Goal: Task Accomplishment & Management: Manage account settings

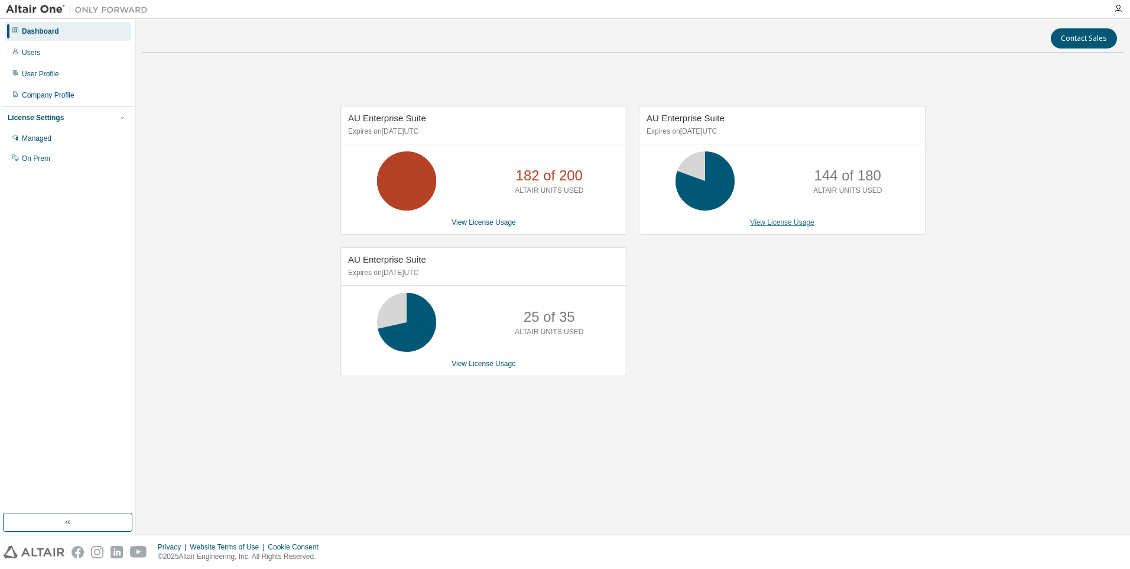
click at [780, 219] on link "View License Usage" at bounding box center [782, 222] width 64 height 8
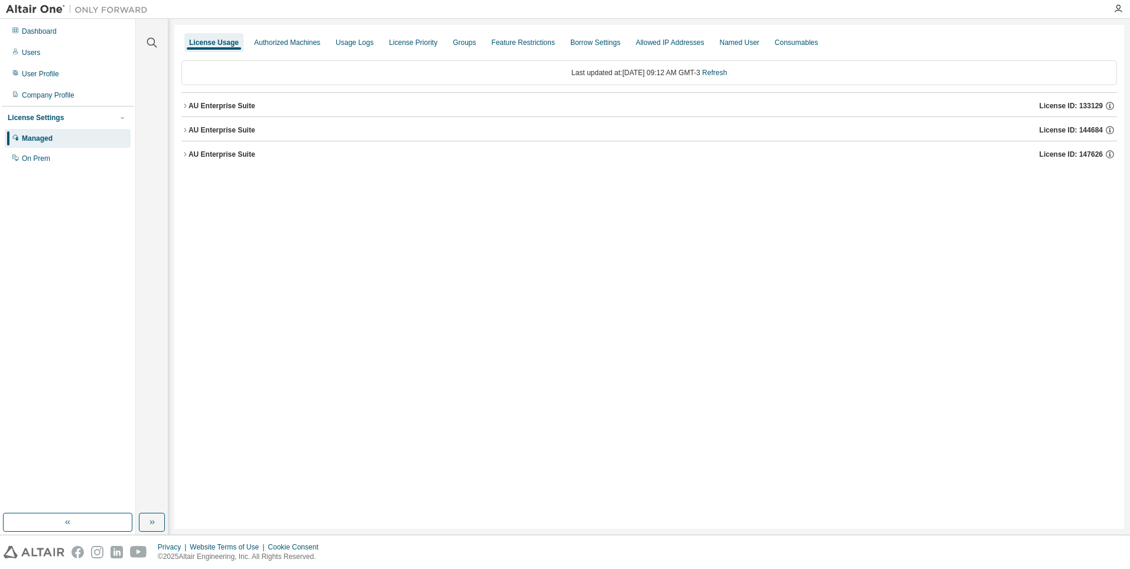
click at [239, 129] on div "AU Enterprise Suite" at bounding box center [222, 129] width 67 height 9
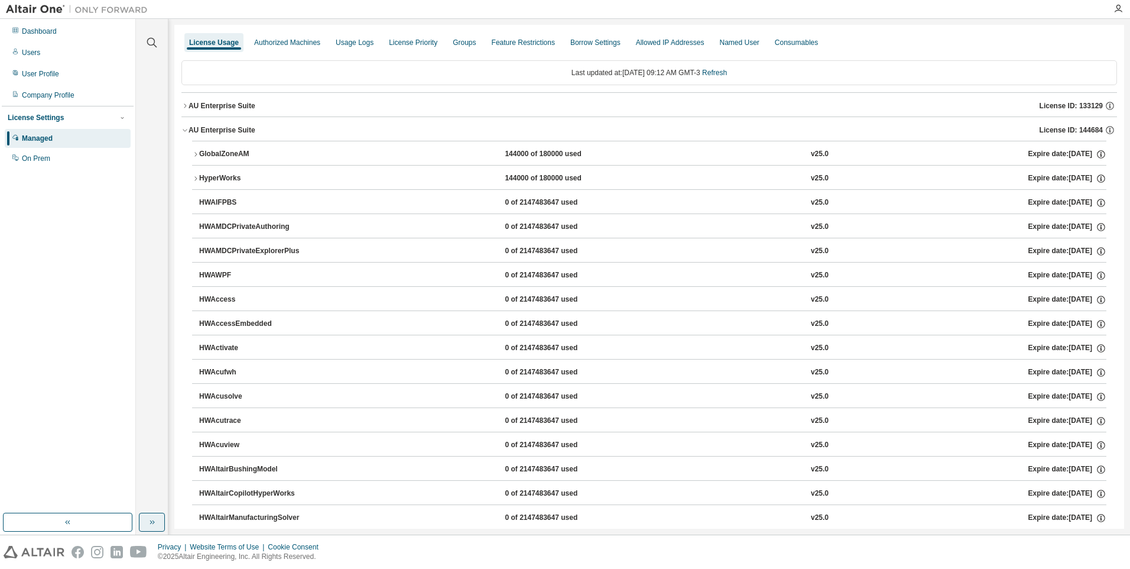
click at [145, 531] on button "button" at bounding box center [152, 521] width 26 height 19
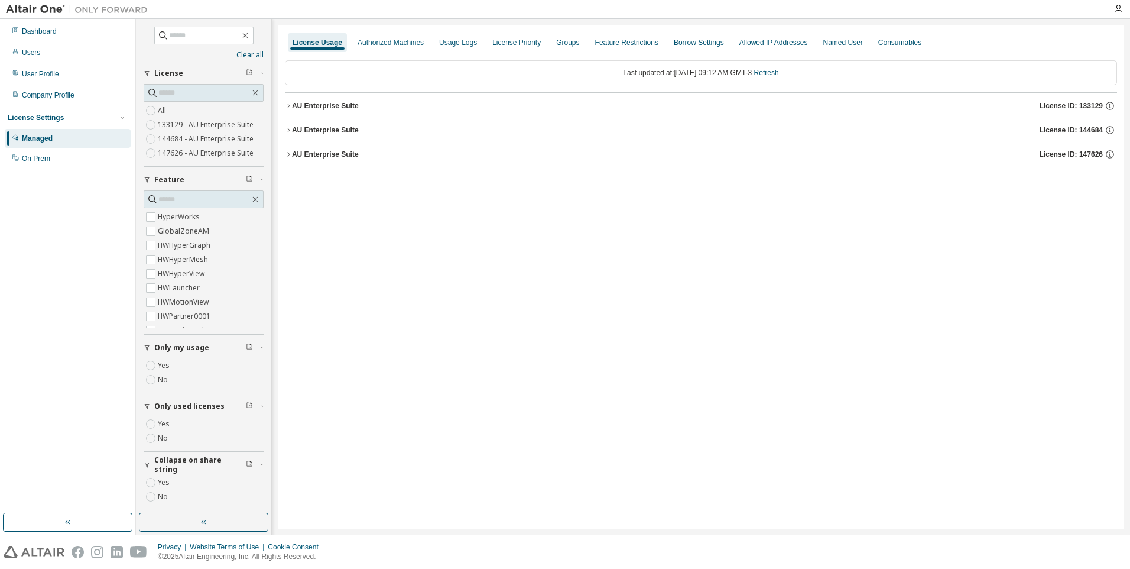
click at [309, 138] on button "AU Enterprise Suite License ID: 144684" at bounding box center [701, 130] width 832 height 26
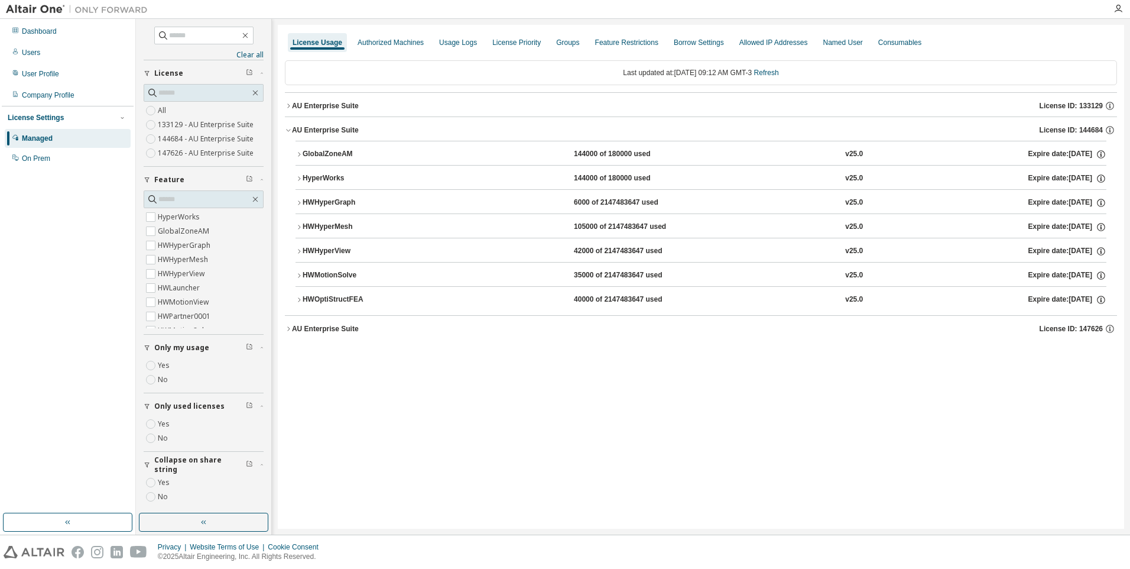
click at [327, 275] on div "HWMotionSolve" at bounding box center [356, 275] width 106 height 11
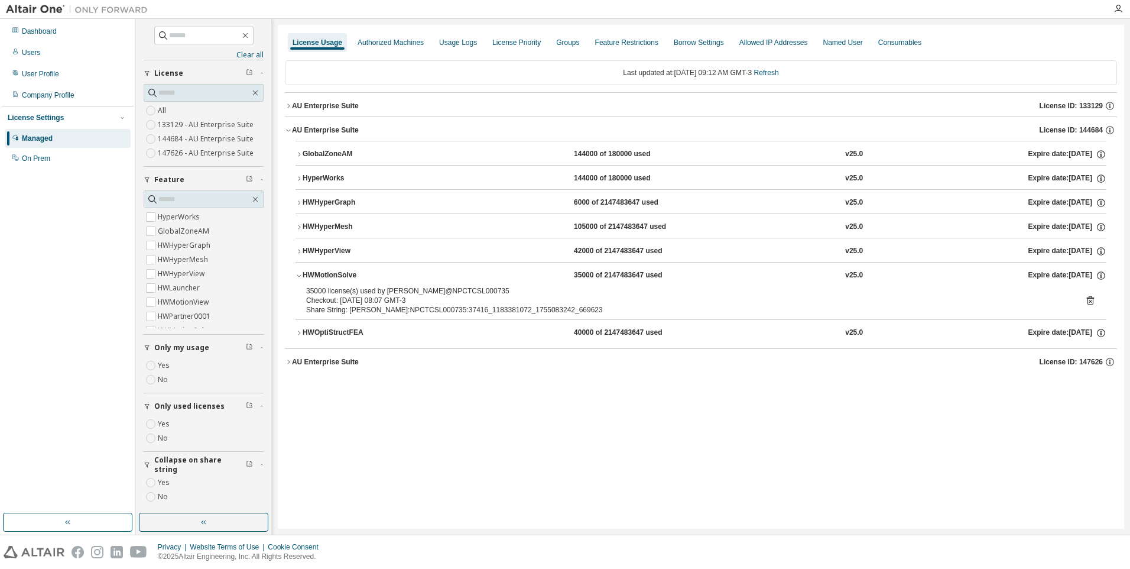
click at [346, 336] on div "HWOptiStructFEA" at bounding box center [356, 332] width 106 height 11
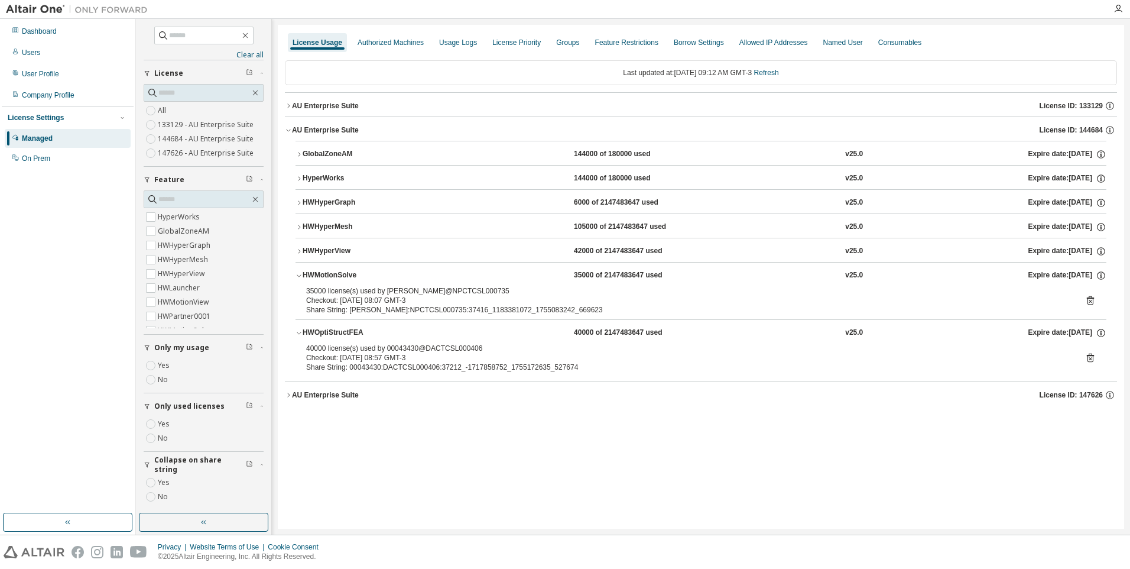
click at [343, 391] on div "AU Enterprise Suite" at bounding box center [325, 394] width 67 height 9
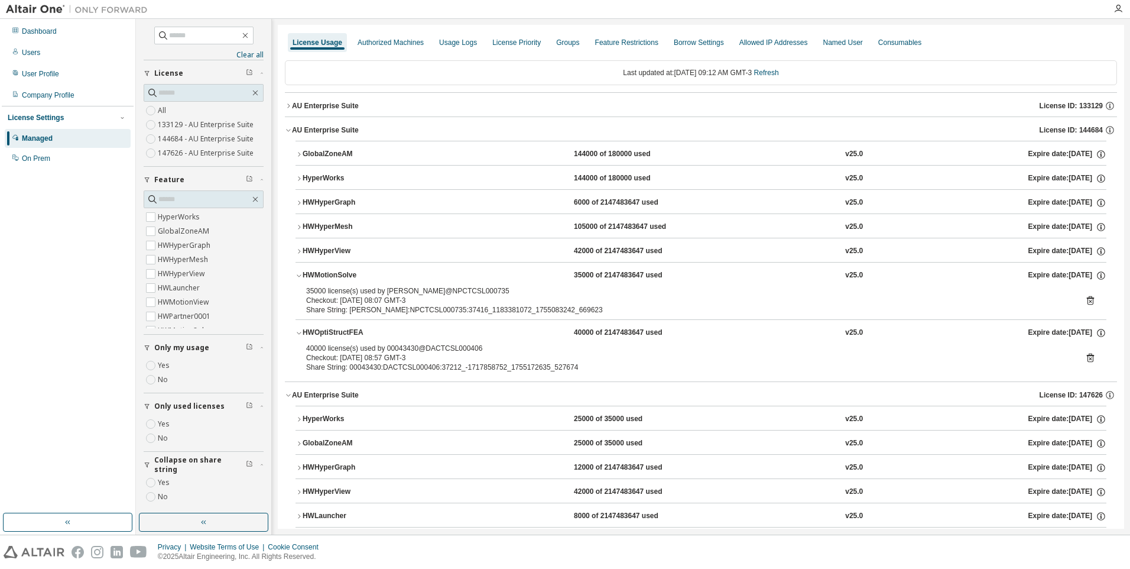
scroll to position [44, 0]
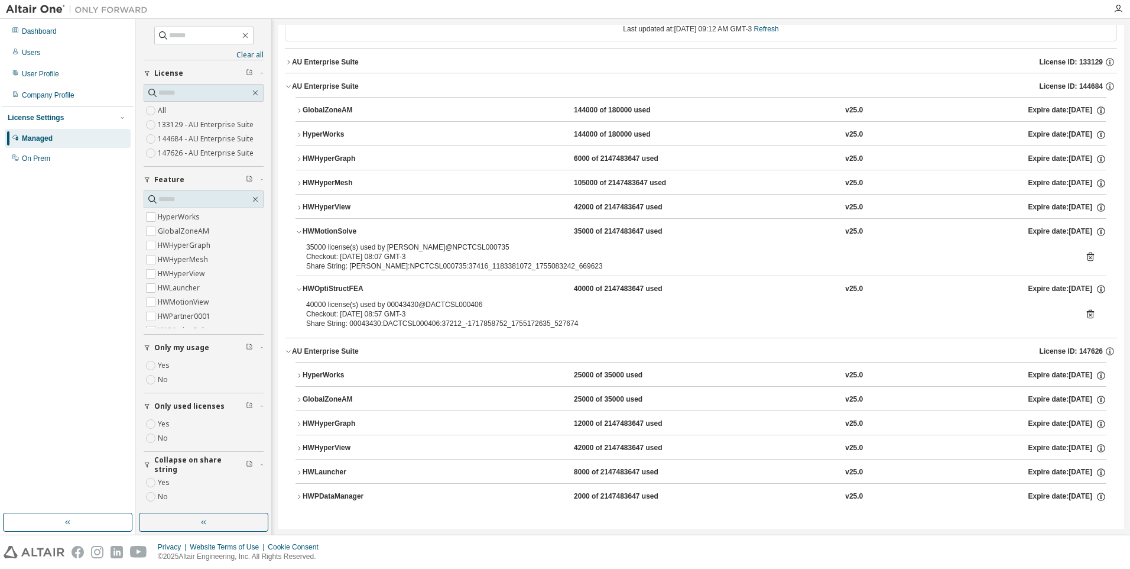
click at [344, 206] on div "HWHyperView" at bounding box center [356, 207] width 106 height 11
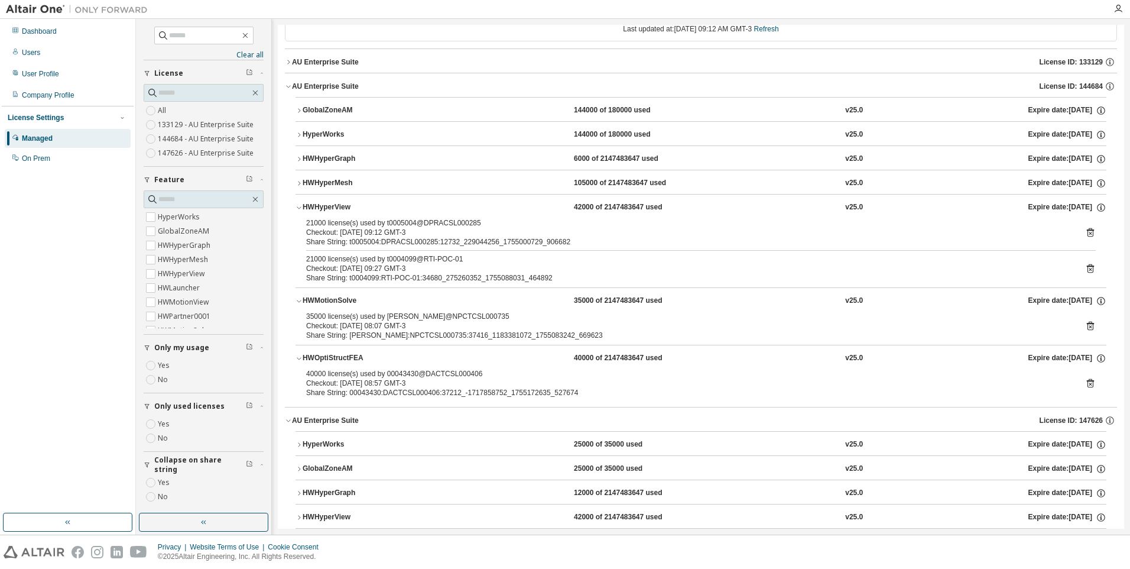
click at [351, 180] on div "HWHyperMesh" at bounding box center [356, 183] width 106 height 11
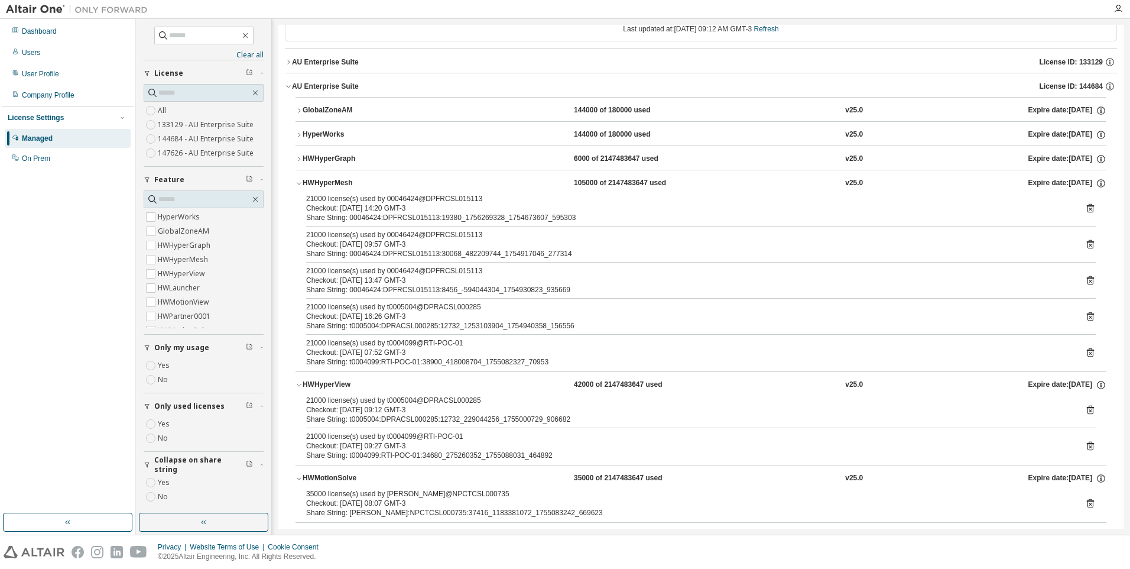
click at [346, 161] on div "HWHyperGraph" at bounding box center [356, 159] width 106 height 11
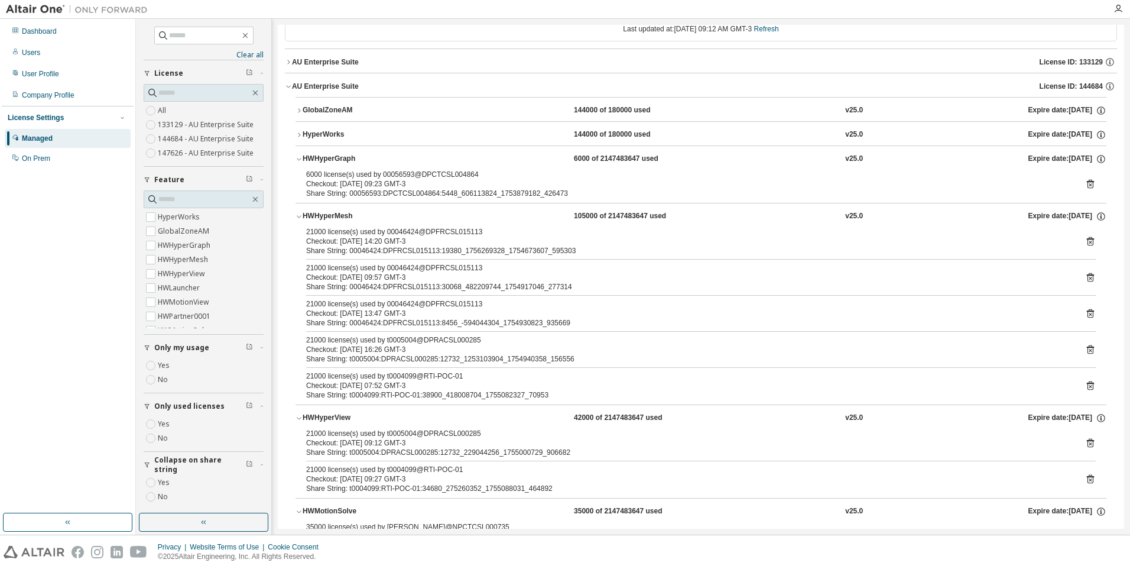
click at [340, 135] on div "HyperWorks" at bounding box center [356, 134] width 106 height 11
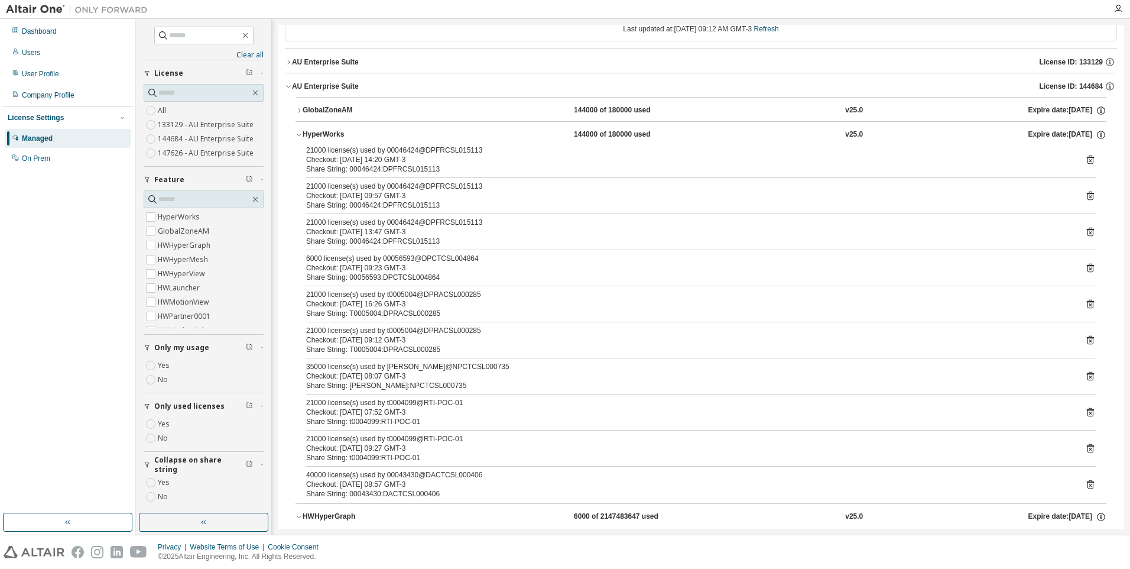
click at [342, 108] on div "GlobalZoneAM" at bounding box center [356, 110] width 106 height 11
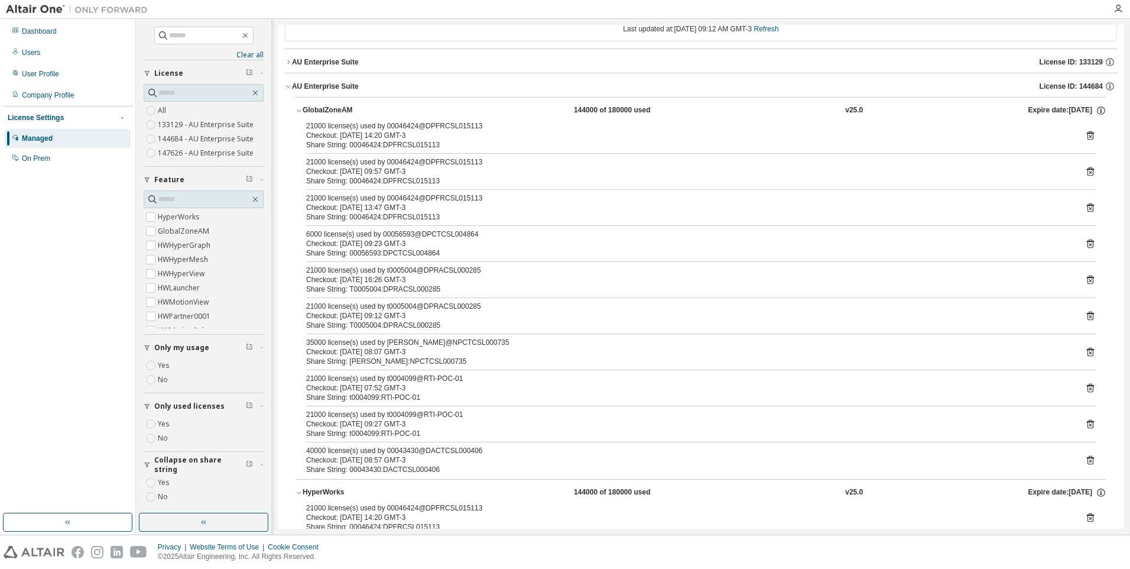
click at [333, 76] on button "AU Enterprise Suite License ID: 144684" at bounding box center [701, 86] width 832 height 26
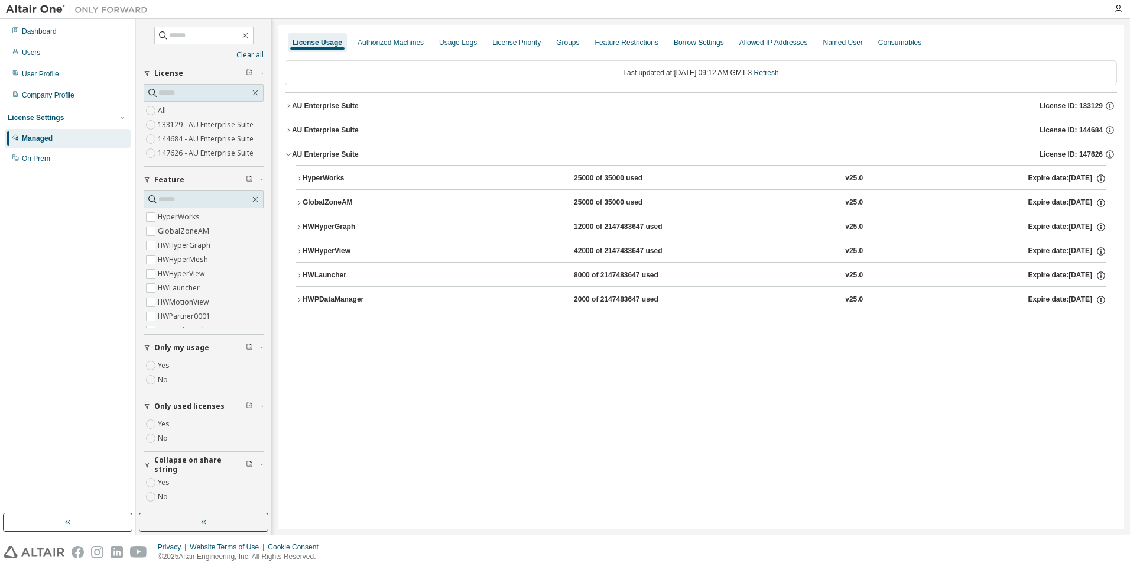
scroll to position [0, 0]
click at [332, 100] on div "AU Enterprise Suite License ID: 133129" at bounding box center [704, 105] width 825 height 11
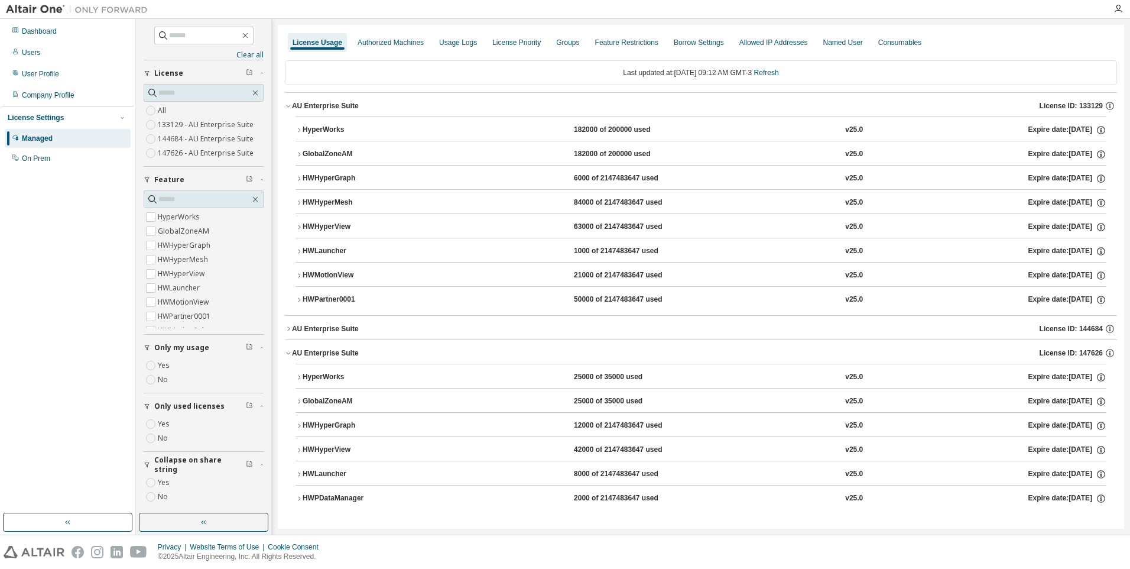
click at [317, 301] on div "HWPartner0001" at bounding box center [356, 299] width 106 height 11
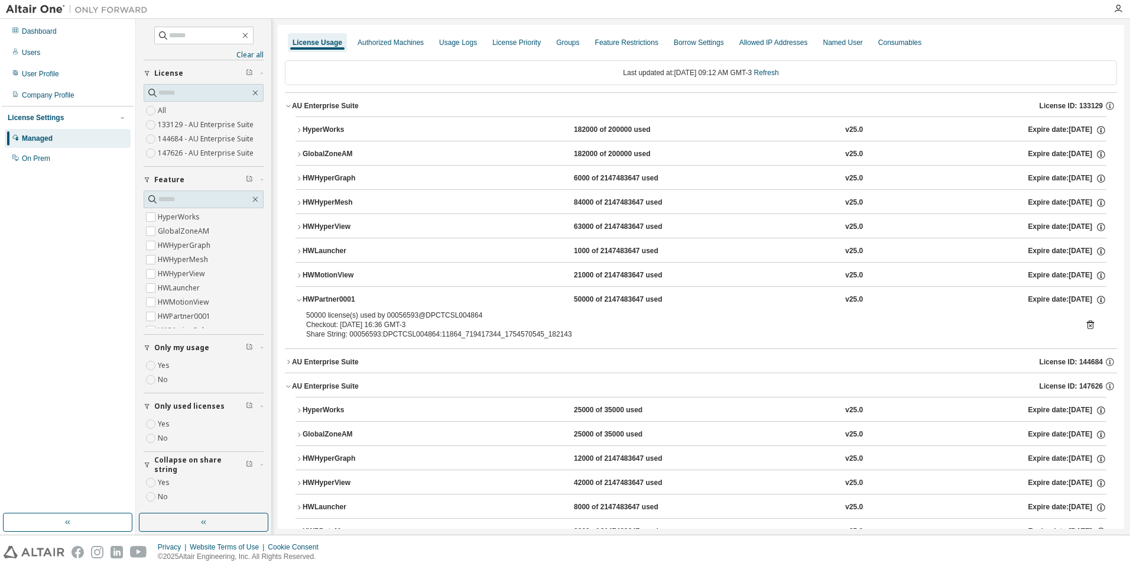
click at [317, 301] on div "HWPartner0001" at bounding box center [356, 299] width 106 height 11
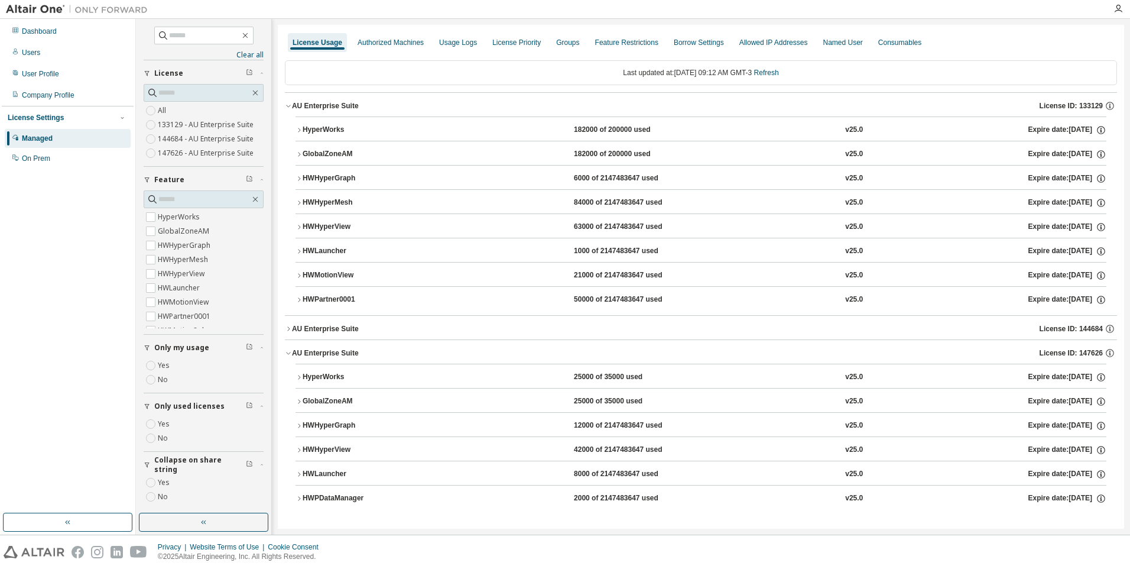
click at [327, 352] on div "AU Enterprise Suite" at bounding box center [325, 352] width 67 height 9
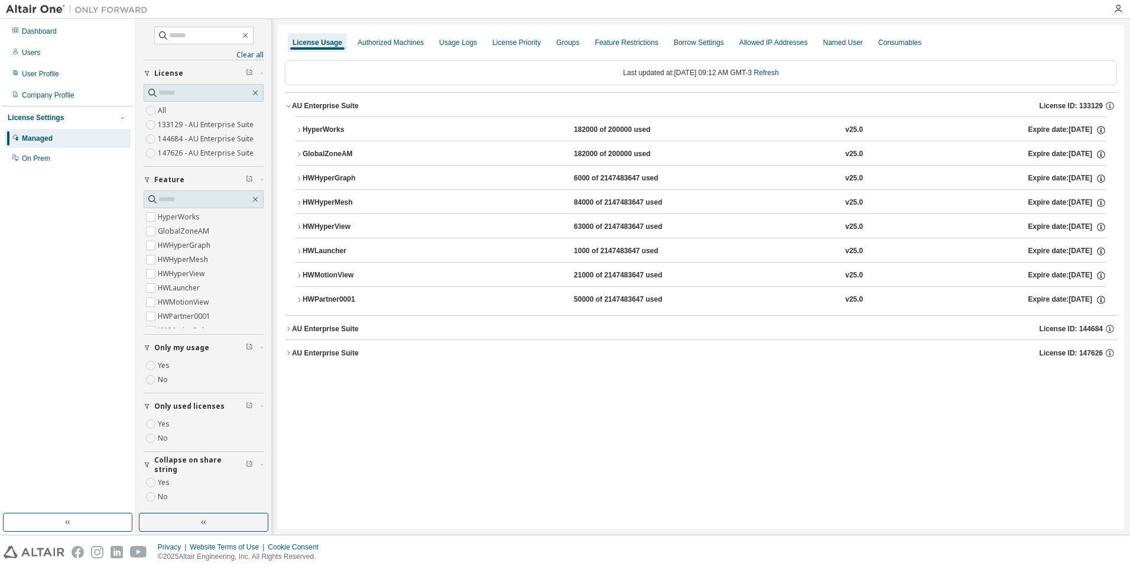
click at [333, 327] on div "AU Enterprise Suite" at bounding box center [325, 328] width 67 height 9
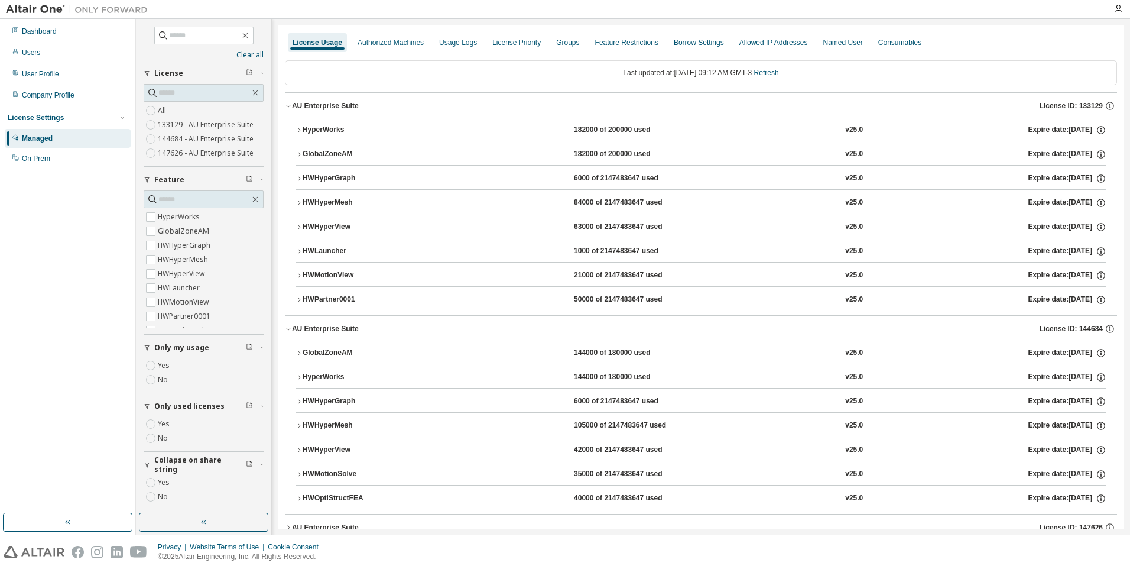
scroll to position [26, 0]
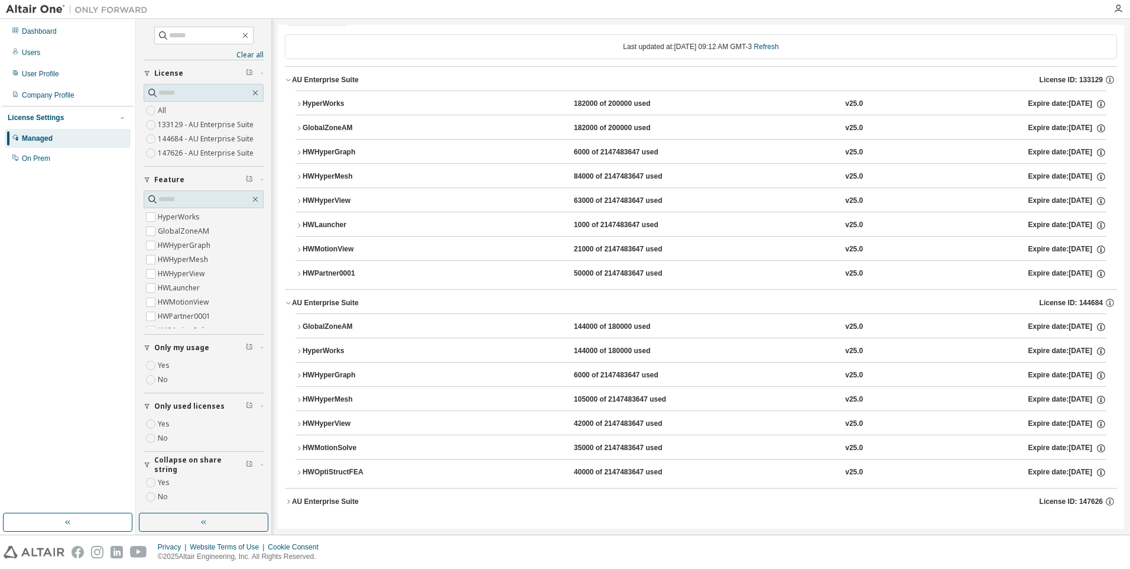
click at [356, 472] on div "HWOptiStructFEA" at bounding box center [356, 472] width 106 height 11
click at [350, 443] on div "HWMotionSolve" at bounding box center [356, 448] width 106 height 11
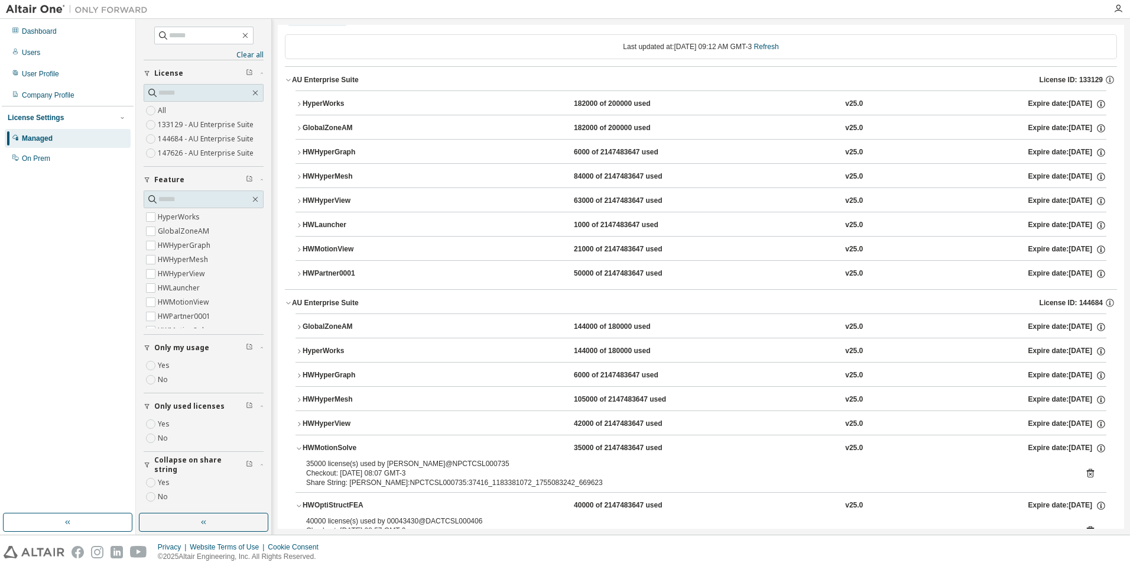
scroll to position [85, 0]
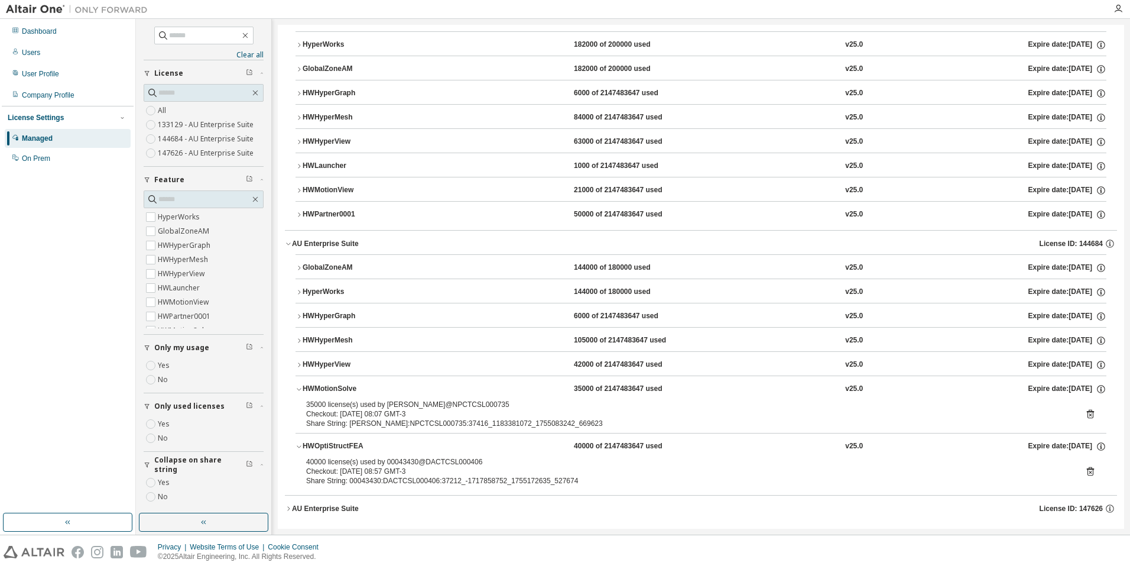
click at [340, 354] on button "HWHyperView 42000 of 2147483647 used v25.0 Expire date: 2025-09-05" at bounding box center [701, 365] width 811 height 26
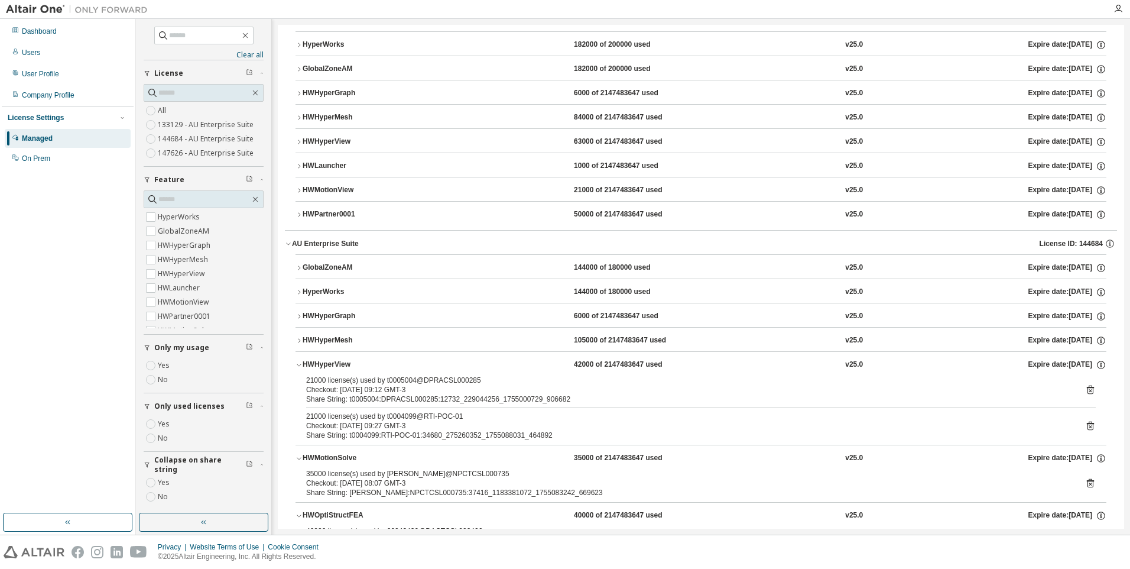
click at [342, 340] on div "HWHyperMesh" at bounding box center [356, 340] width 106 height 11
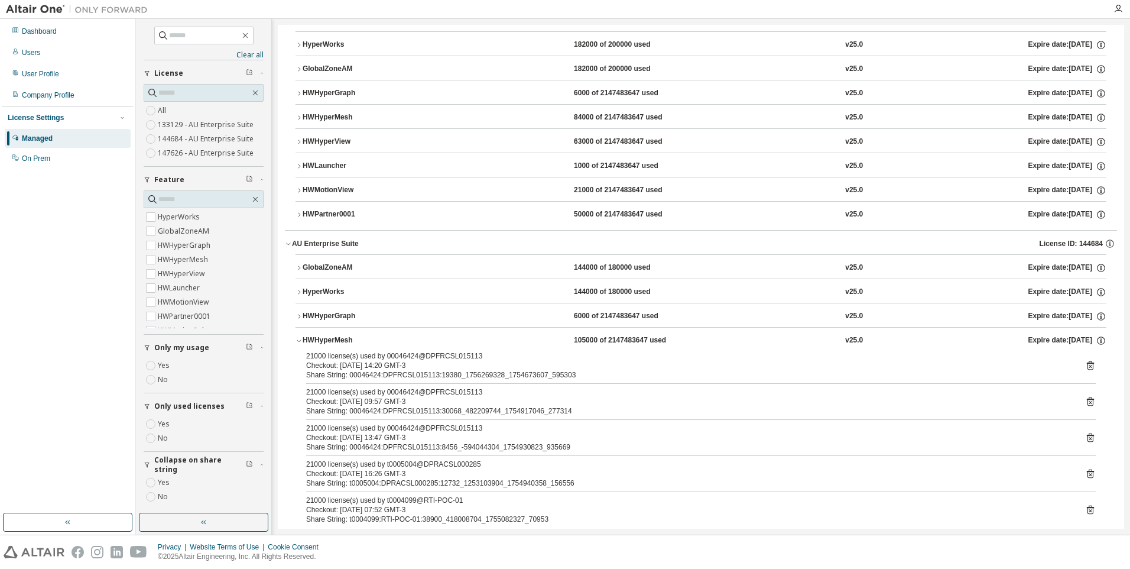
scroll to position [144, 0]
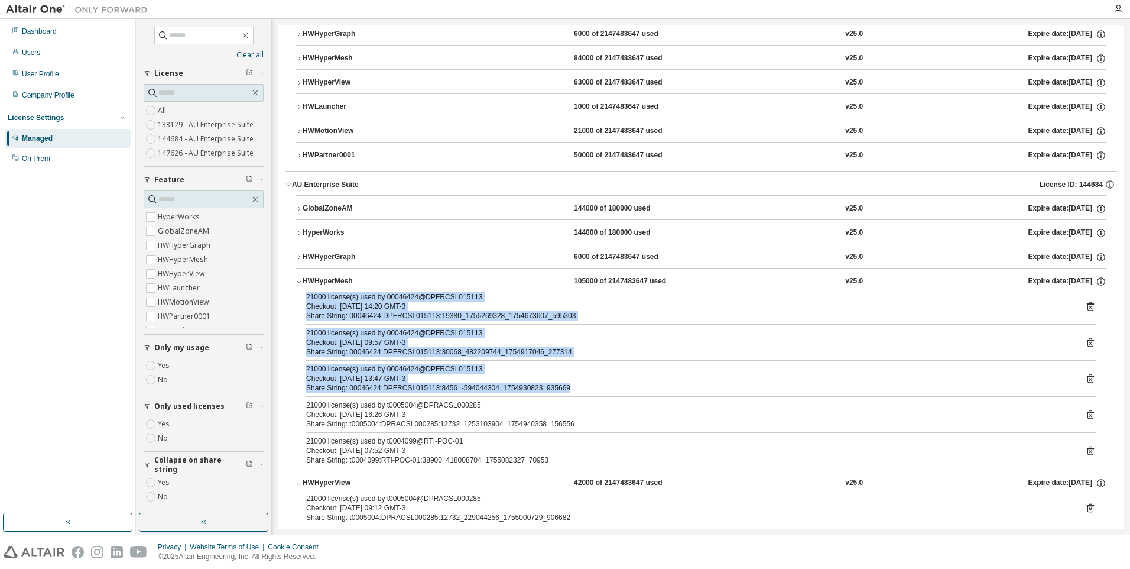
drag, startPoint x: 572, startPoint y: 388, endPoint x: 304, endPoint y: 296, distance: 283.9
click at [304, 296] on div "21000 license(s) used by 00046424@DPFRCSL015113 Checkout: 2025-08-08 14:20 GMT-…" at bounding box center [701, 380] width 811 height 177
drag, startPoint x: 304, startPoint y: 296, endPoint x: 304, endPoint y: 259, distance: 36.1
click at [304, 259] on div "HWHyperGraph" at bounding box center [356, 257] width 106 height 11
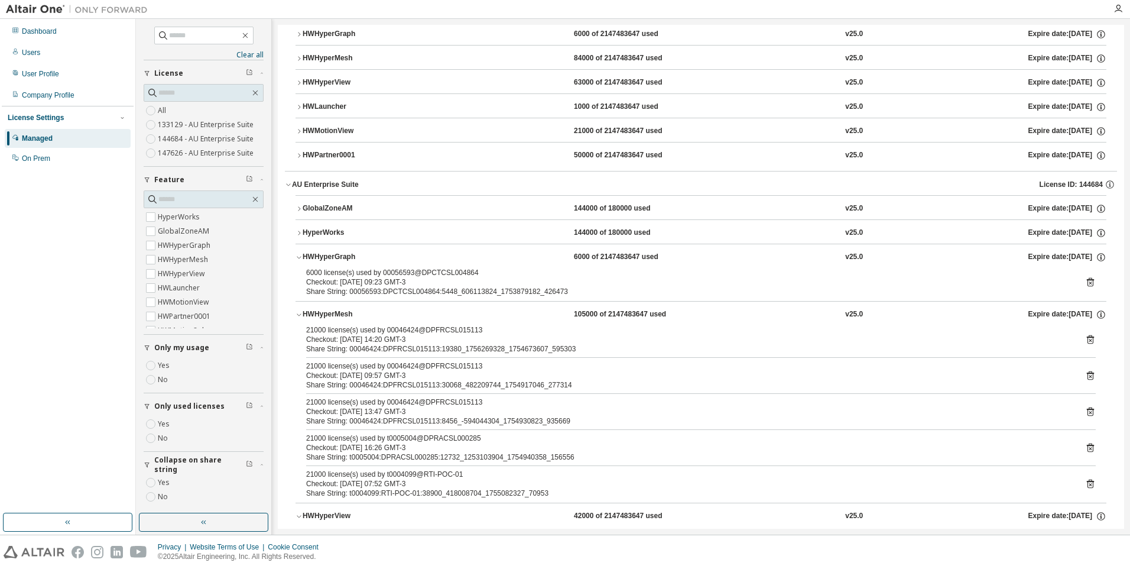
click at [1089, 284] on icon at bounding box center [1090, 282] width 3 height 3
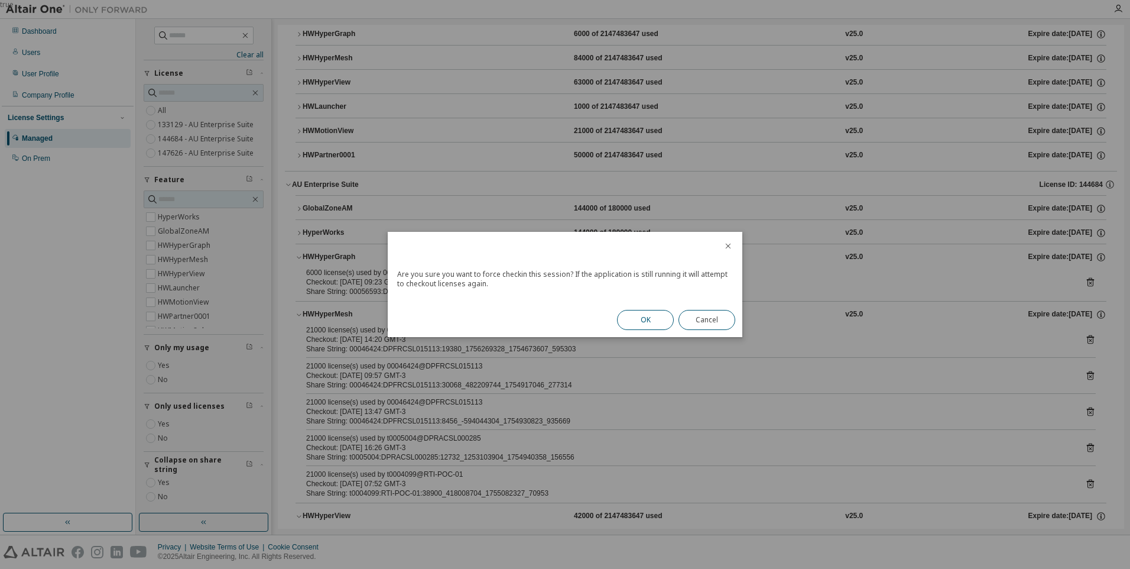
click at [634, 313] on button "OK" at bounding box center [645, 320] width 57 height 20
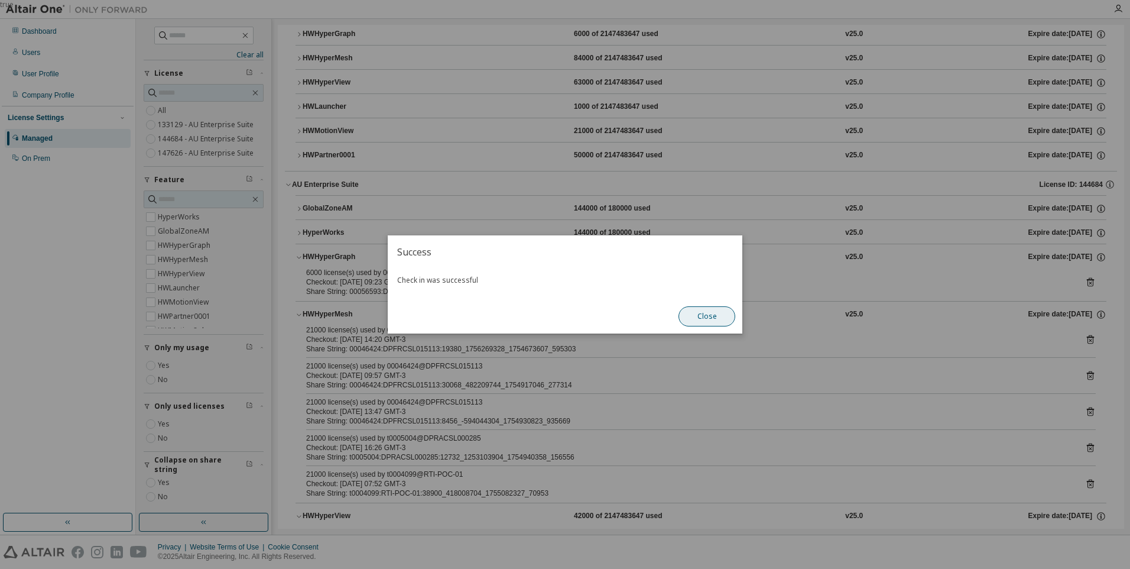
click at [706, 312] on button "Close" at bounding box center [707, 316] width 57 height 20
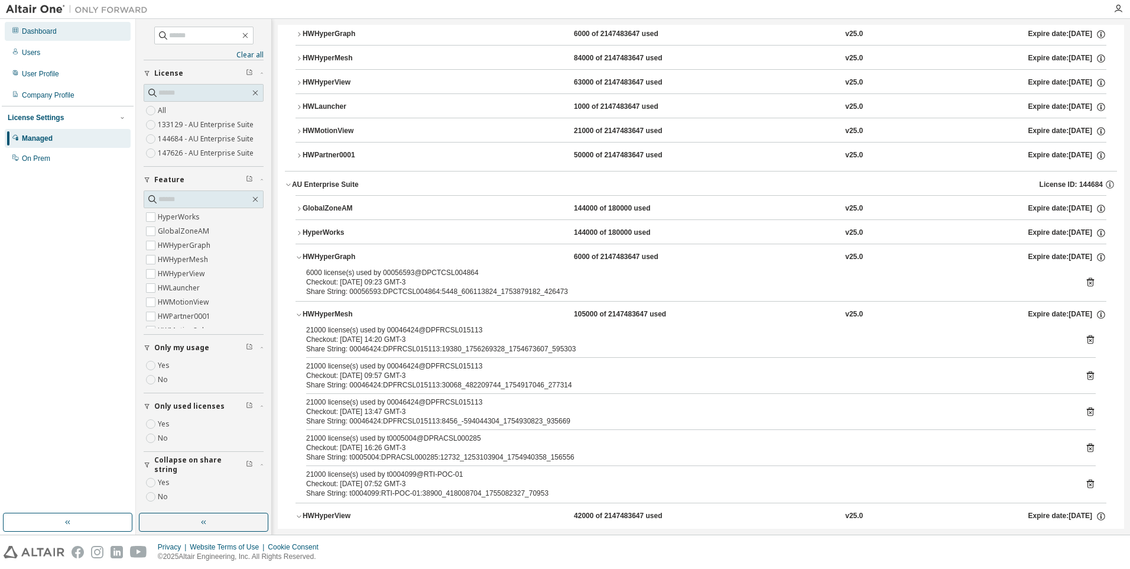
click at [37, 27] on div "Dashboard" at bounding box center [39, 31] width 35 height 9
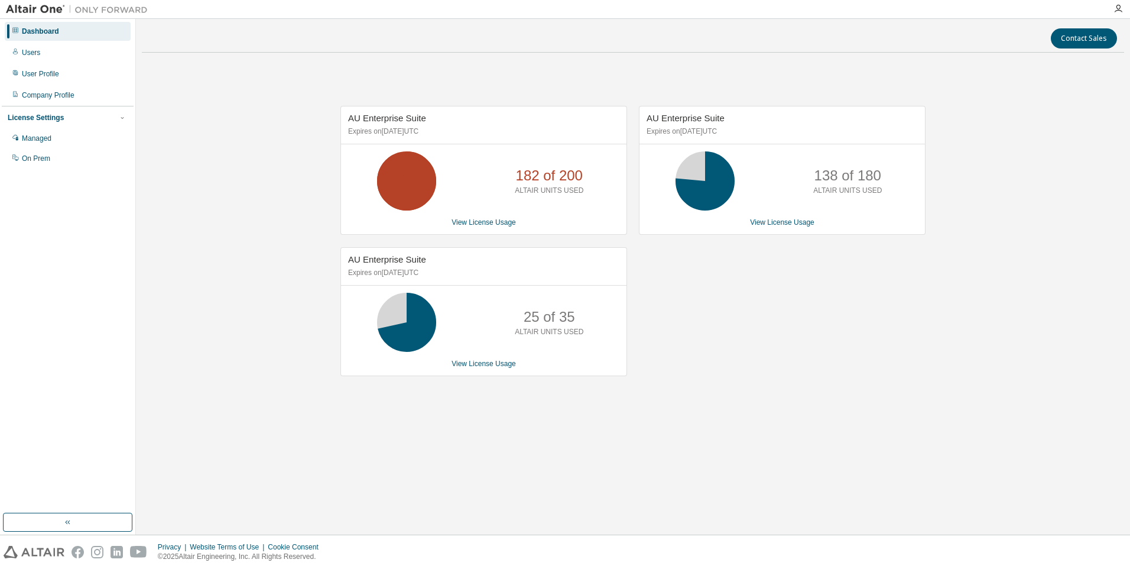
click at [829, 316] on div "AU Enterprise Suite Expires on September 5, 2025 UTC 138 of 180 ALTAIR UNITS US…" at bounding box center [776, 247] width 298 height 283
click at [773, 327] on div "AU Enterprise Suite Expires on September 5, 2025 UTC 138 of 180 ALTAIR UNITS US…" at bounding box center [776, 247] width 298 height 283
click at [794, 222] on link "View License Usage" at bounding box center [782, 222] width 64 height 8
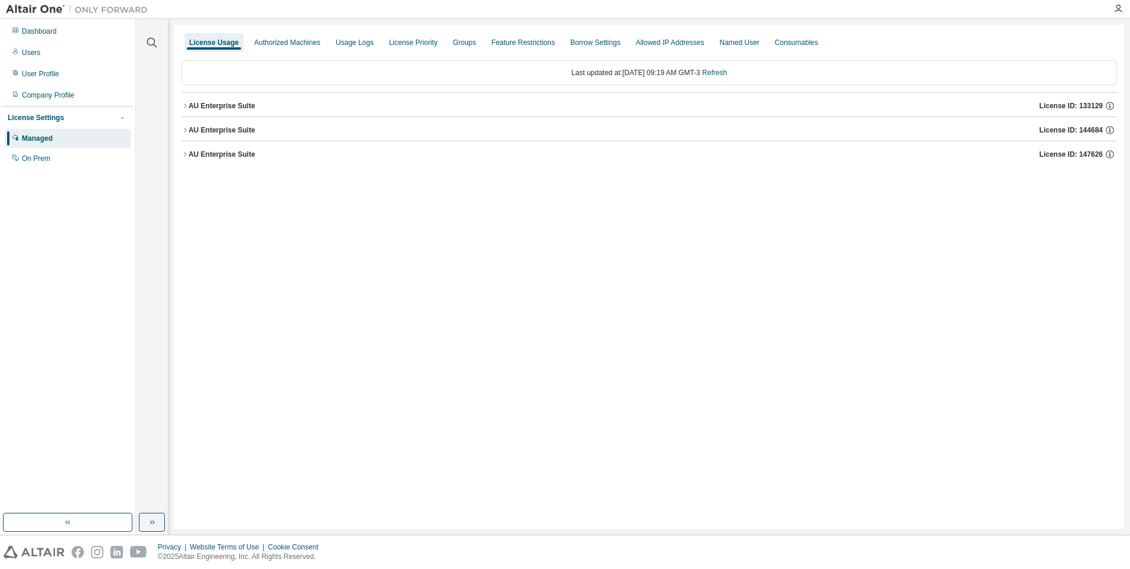
click at [204, 134] on div "AU Enterprise Suite" at bounding box center [222, 129] width 67 height 9
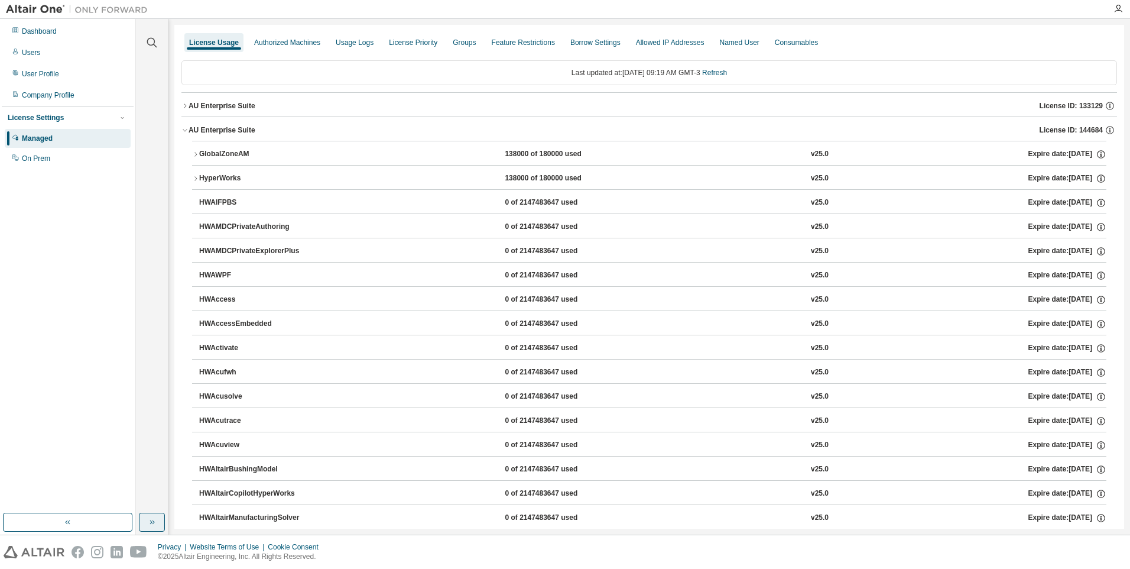
click at [152, 522] on icon "button" at bounding box center [151, 521] width 9 height 9
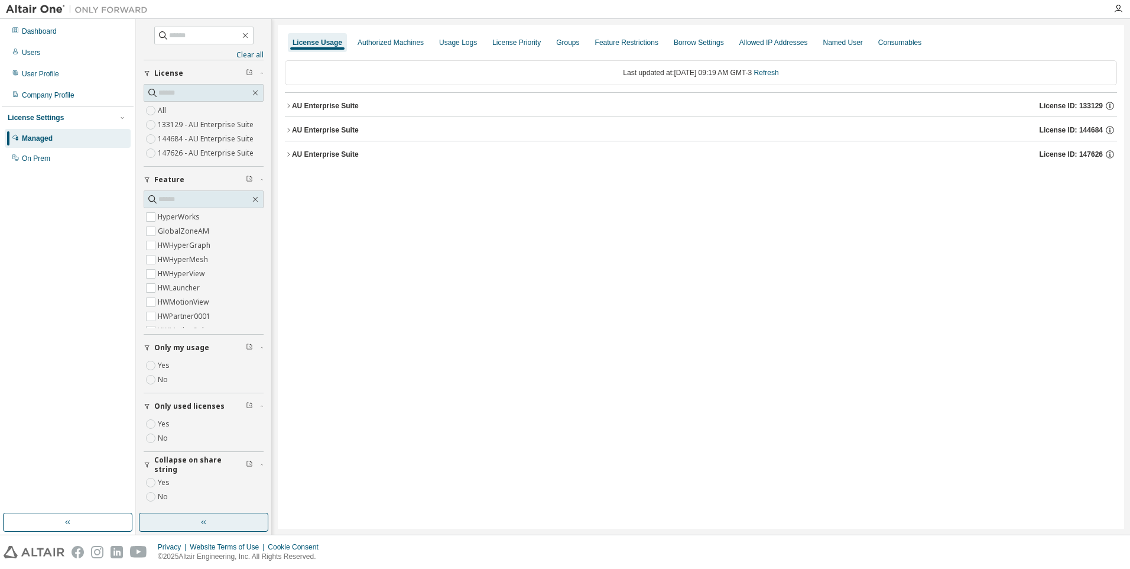
click at [357, 131] on div "AU Enterprise Suite License ID: 144684" at bounding box center [704, 130] width 825 height 11
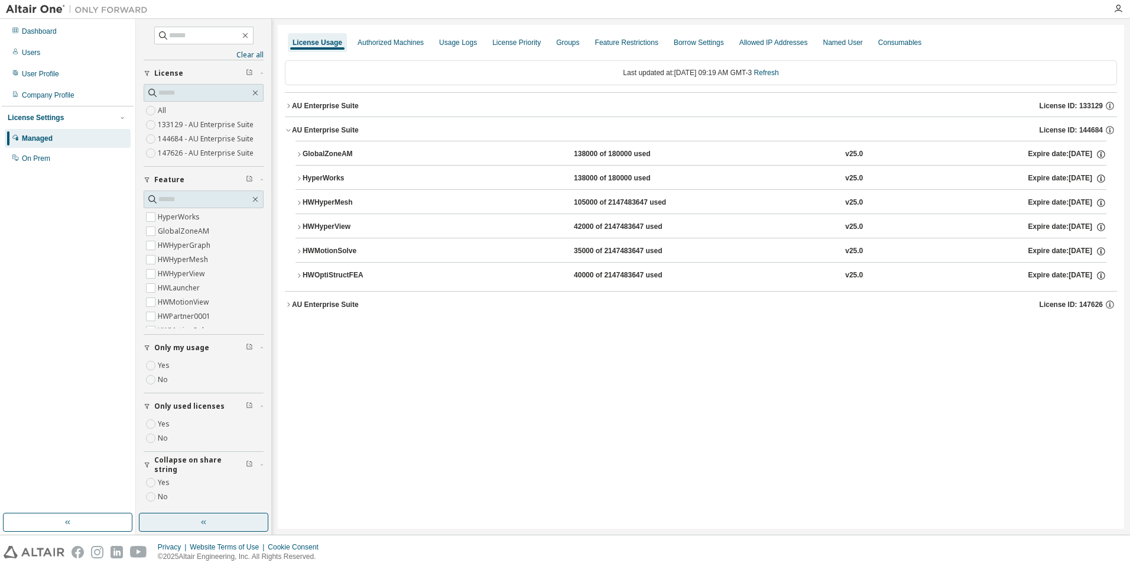
click at [342, 255] on div "HWMotionSolve" at bounding box center [356, 251] width 106 height 11
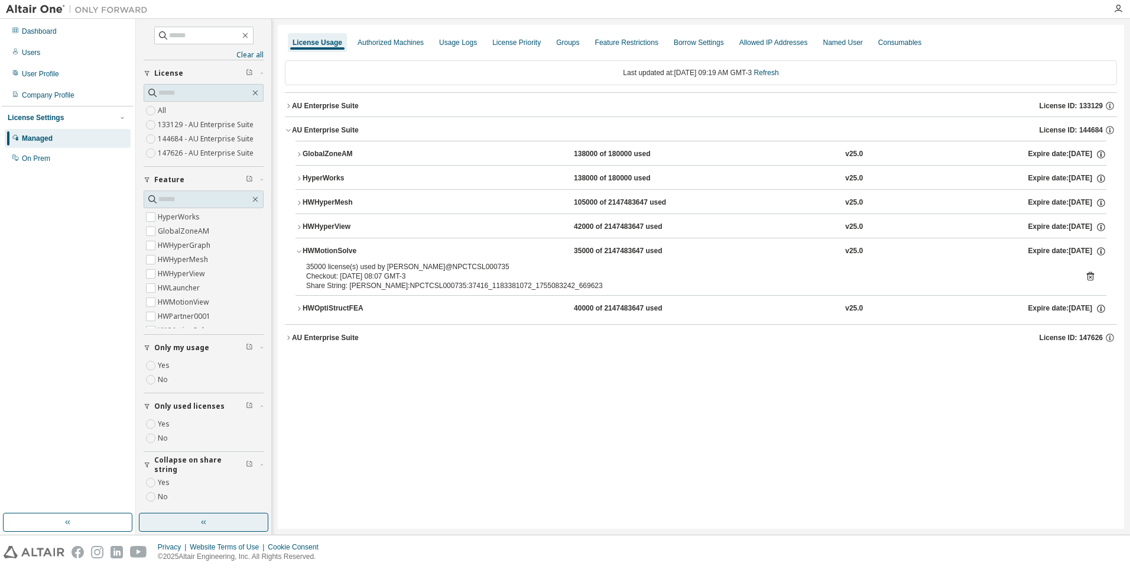
click at [339, 313] on div "HWOptiStructFEA" at bounding box center [356, 308] width 106 height 11
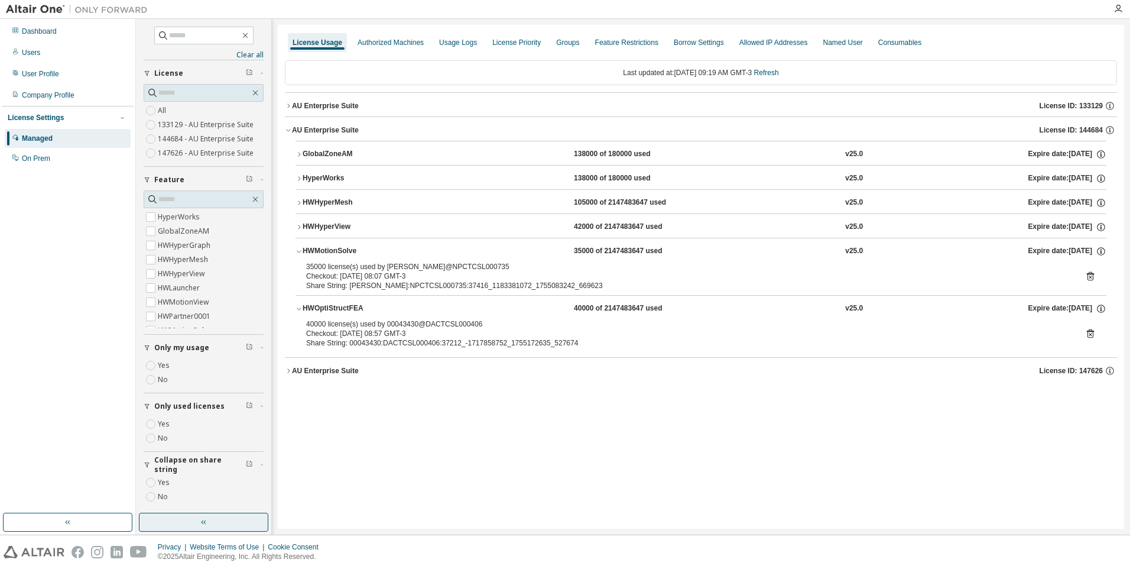
click at [340, 228] on div "HWHyperView" at bounding box center [356, 227] width 106 height 11
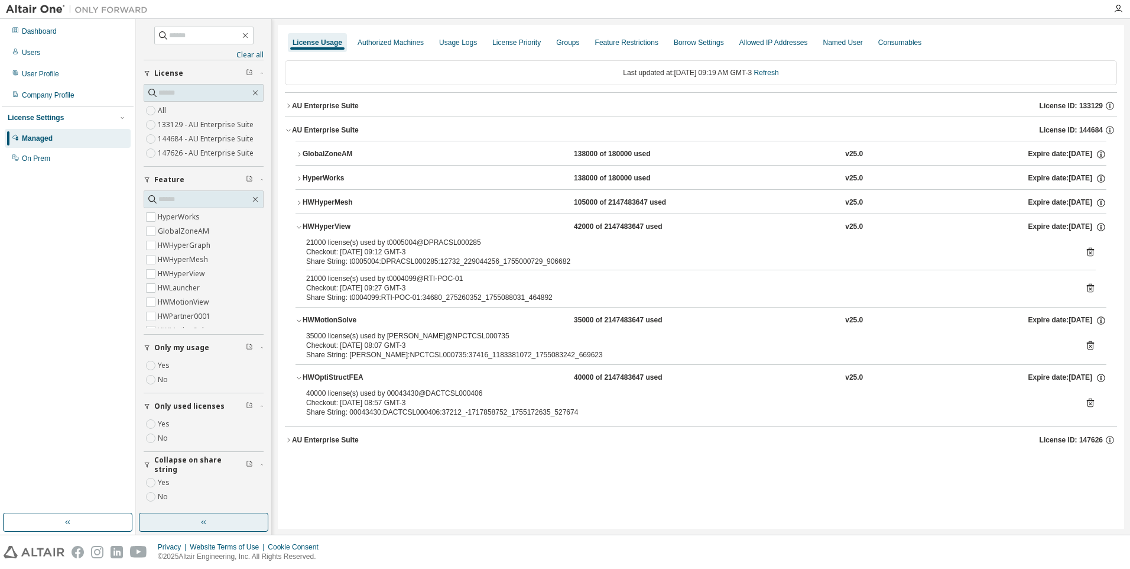
click at [334, 193] on button "HWHyperMesh 105000 of 2147483647 used v25.0 Expire date: 2025-09-05" at bounding box center [701, 203] width 811 height 26
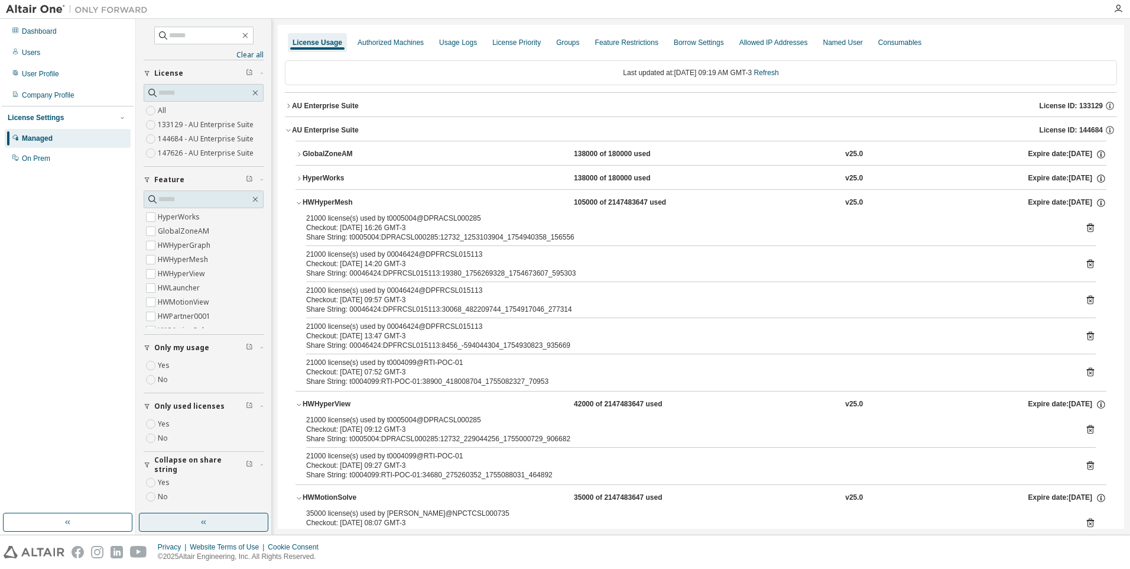
click at [339, 179] on div "HyperWorks" at bounding box center [356, 178] width 106 height 11
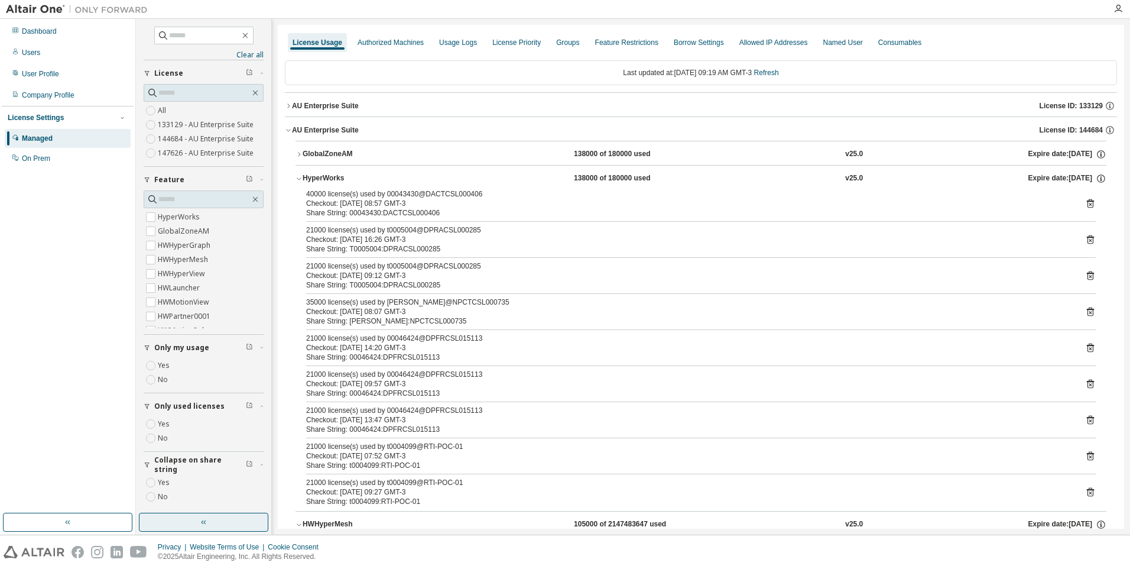
click at [337, 152] on div "GlobalZoneAM" at bounding box center [356, 154] width 106 height 11
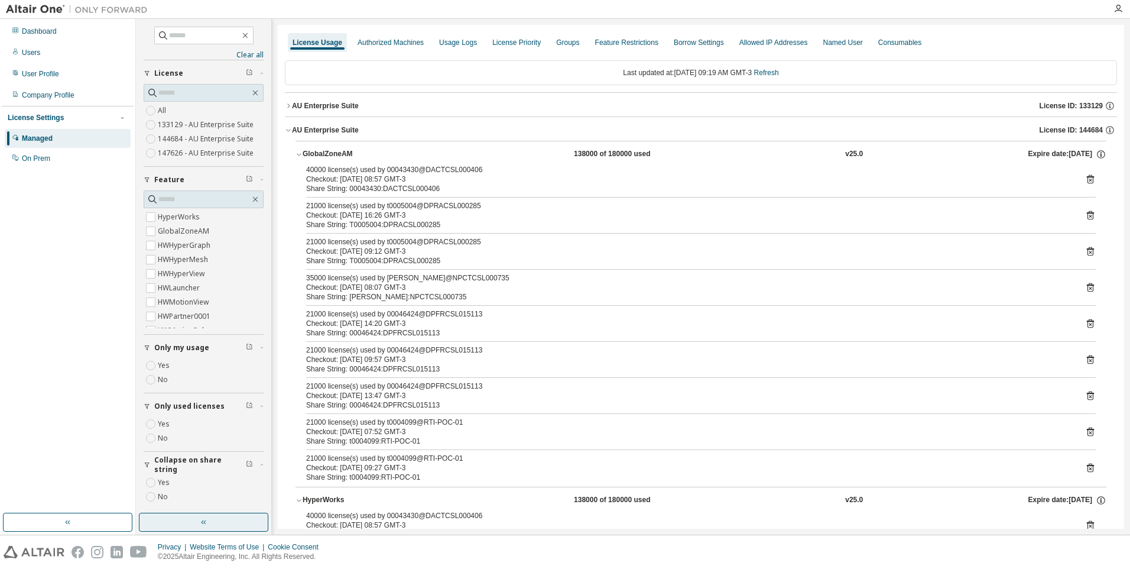
click at [337, 152] on div "GlobalZoneAM" at bounding box center [356, 154] width 106 height 11
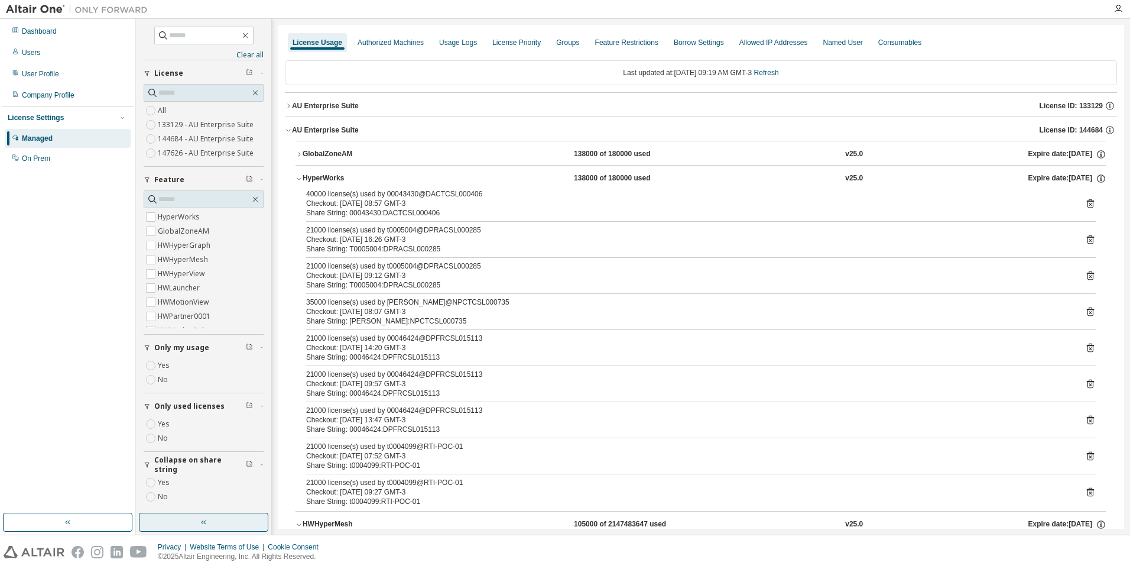
click at [339, 128] on div "AU Enterprise Suite" at bounding box center [325, 129] width 67 height 9
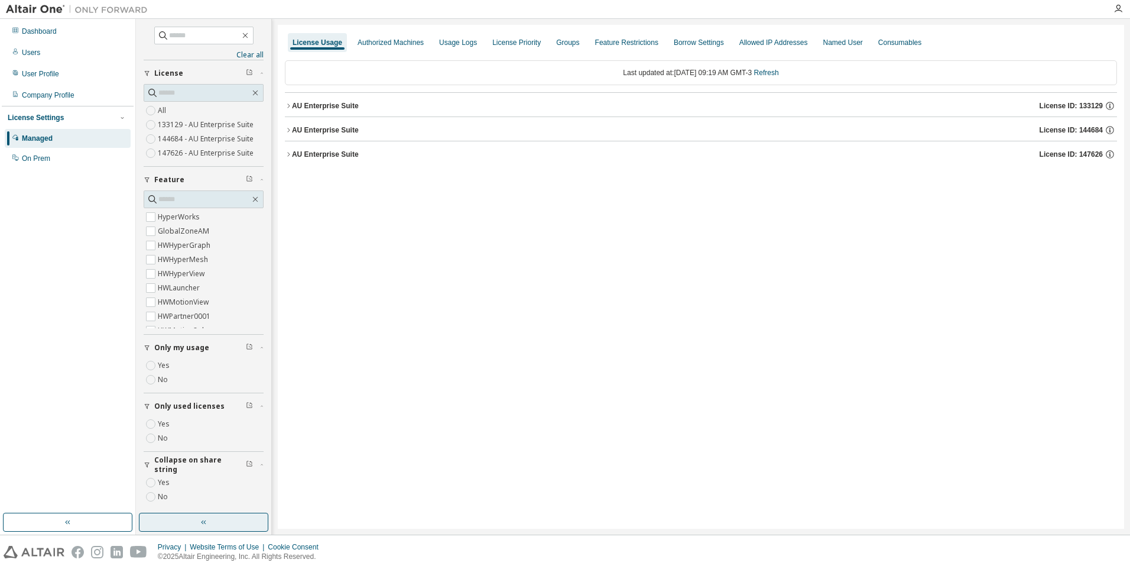
click at [339, 128] on div "AU Enterprise Suite" at bounding box center [325, 129] width 67 height 9
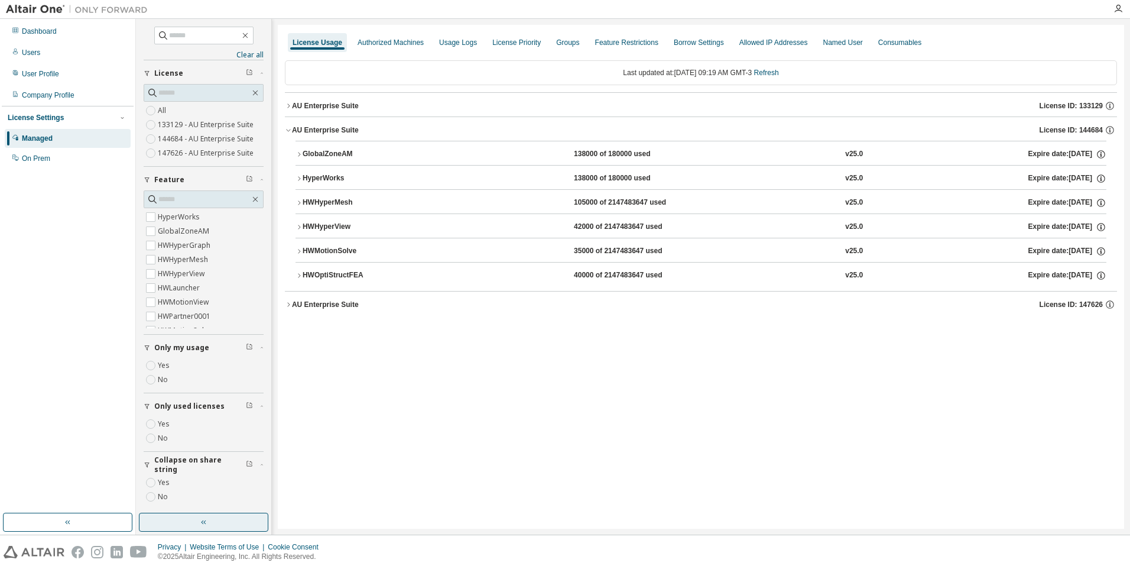
click at [336, 277] on div "HWOptiStructFEA" at bounding box center [356, 275] width 106 height 11
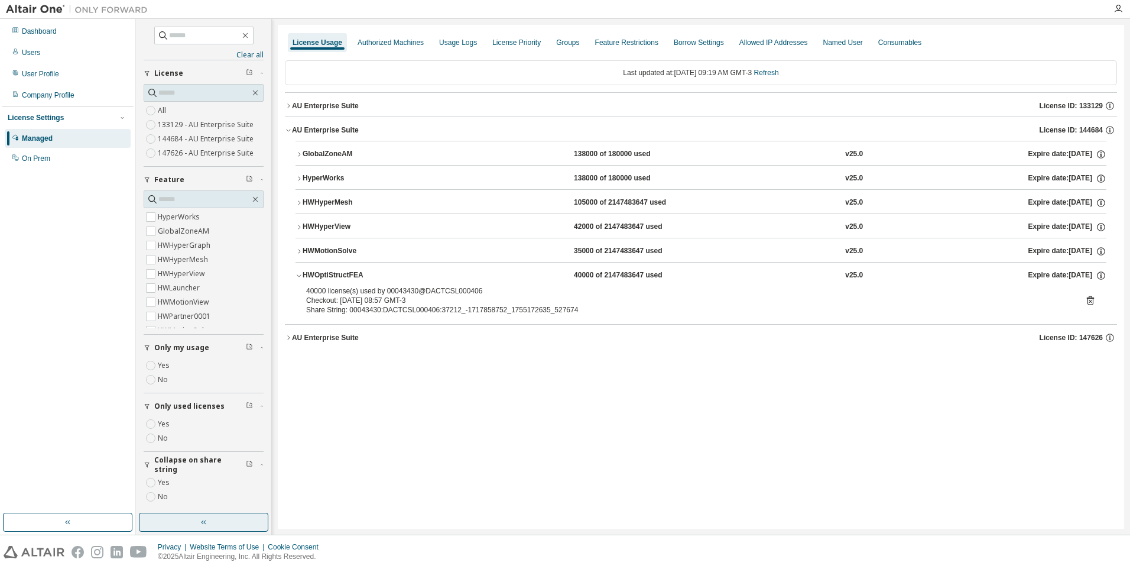
click at [347, 248] on div "HWMotionSolve" at bounding box center [356, 251] width 106 height 11
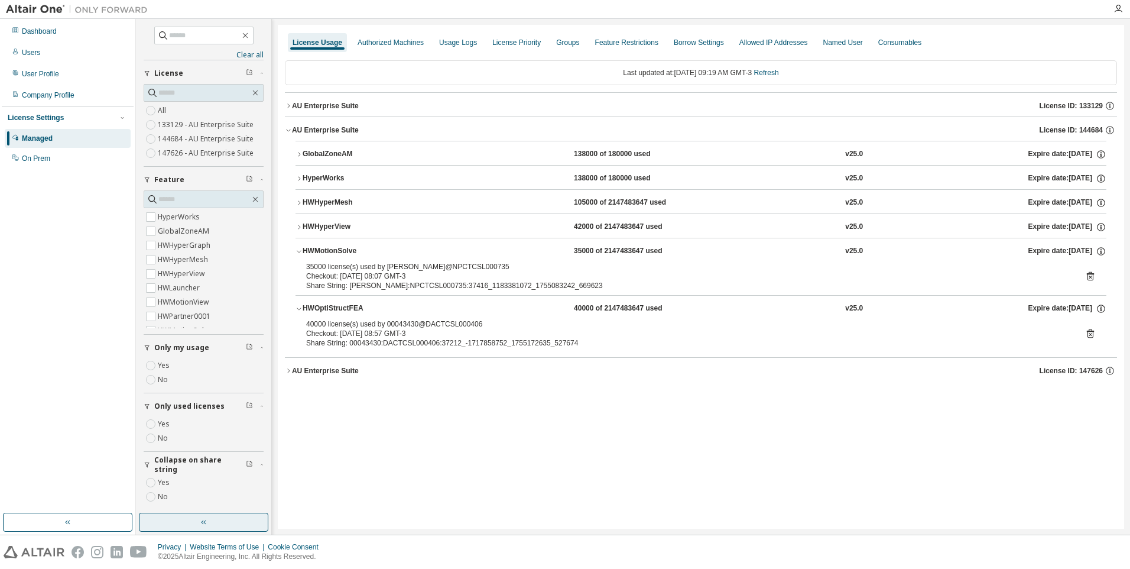
click at [1089, 280] on icon at bounding box center [1090, 276] width 7 height 9
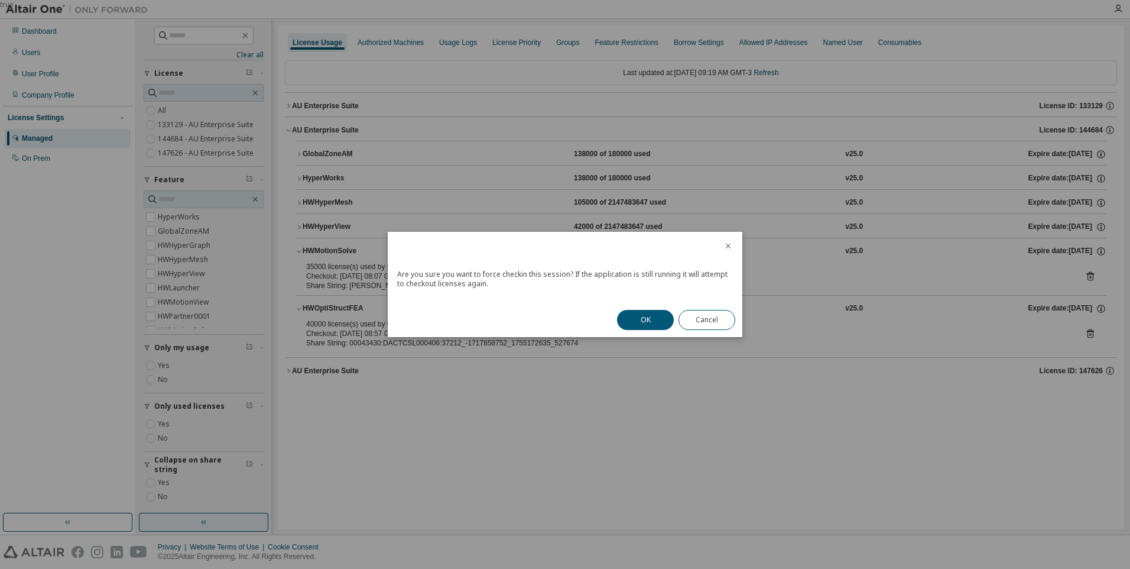
click at [657, 316] on button "OK" at bounding box center [645, 320] width 57 height 20
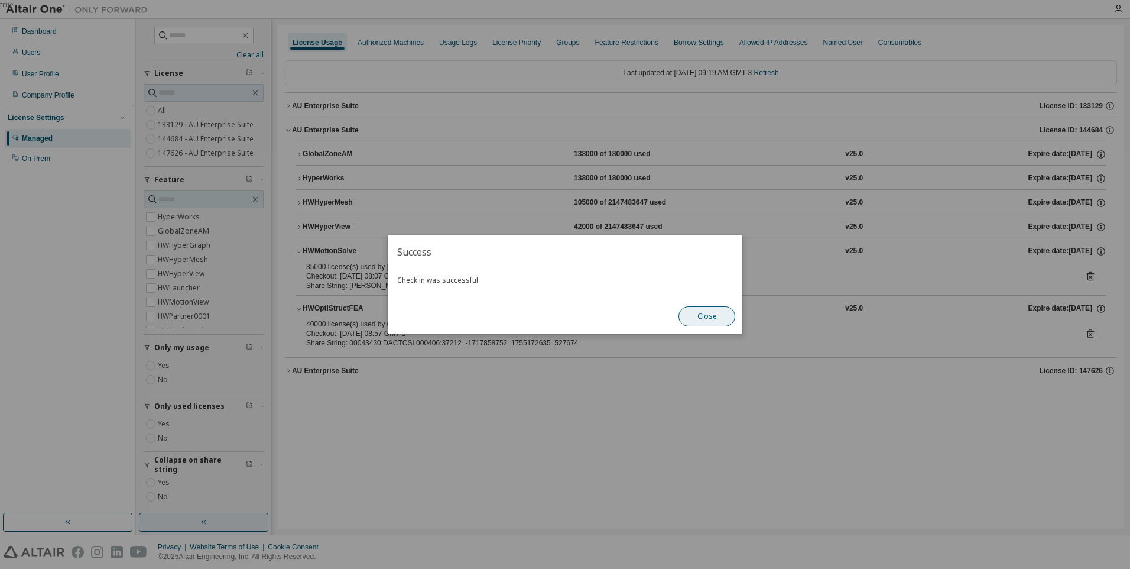
click at [692, 316] on button "Close" at bounding box center [707, 316] width 57 height 20
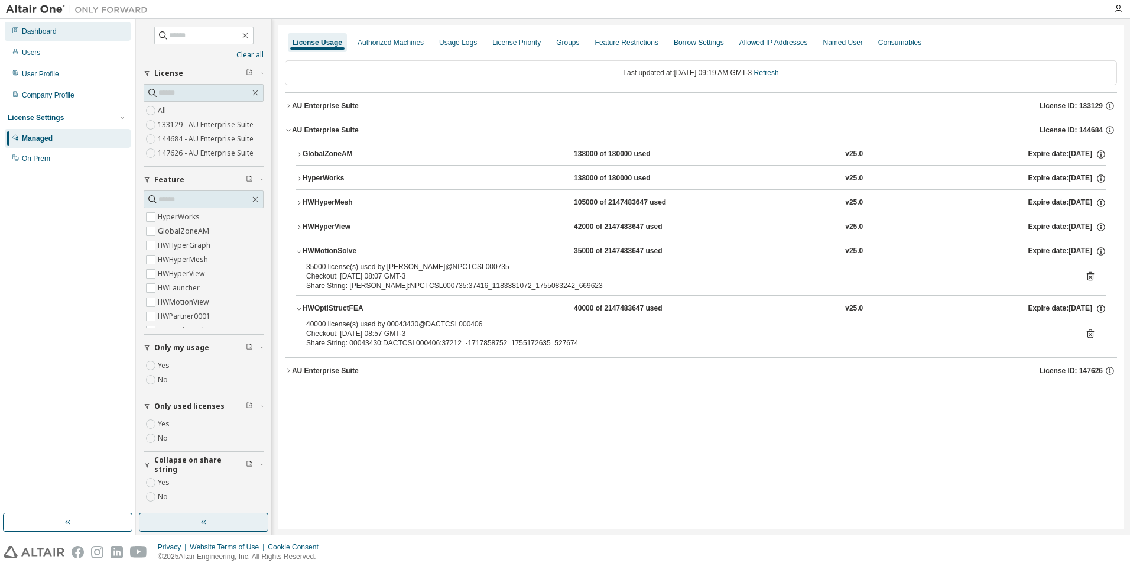
click at [46, 33] on div "Dashboard" at bounding box center [39, 31] width 35 height 9
